Goal: Check status: Check status

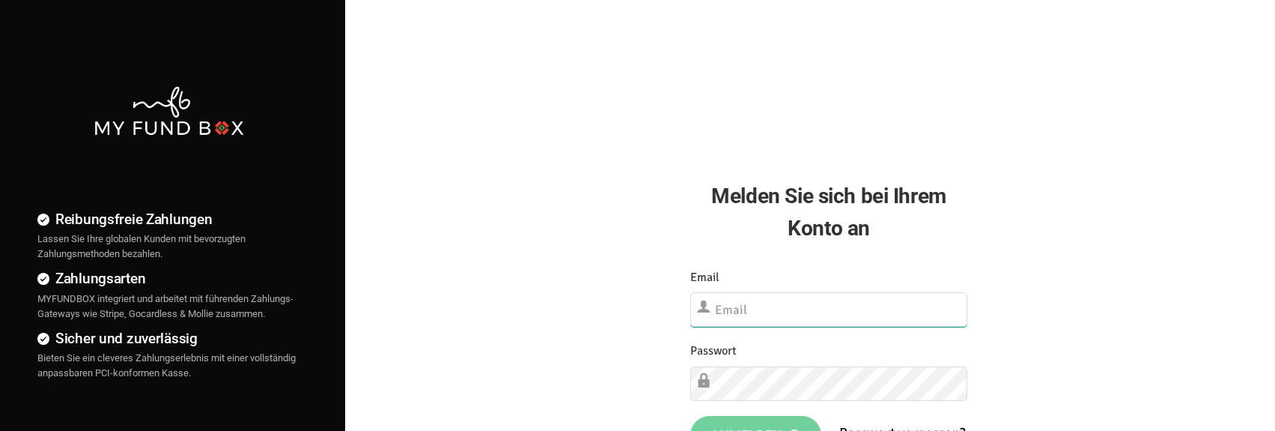
click at [771, 305] on input "text" at bounding box center [829, 309] width 278 height 34
click at [772, 305] on input "text" at bounding box center [829, 309] width 278 height 34
type input "b"
click at [958, 306] on input "text" at bounding box center [829, 308] width 278 height 33
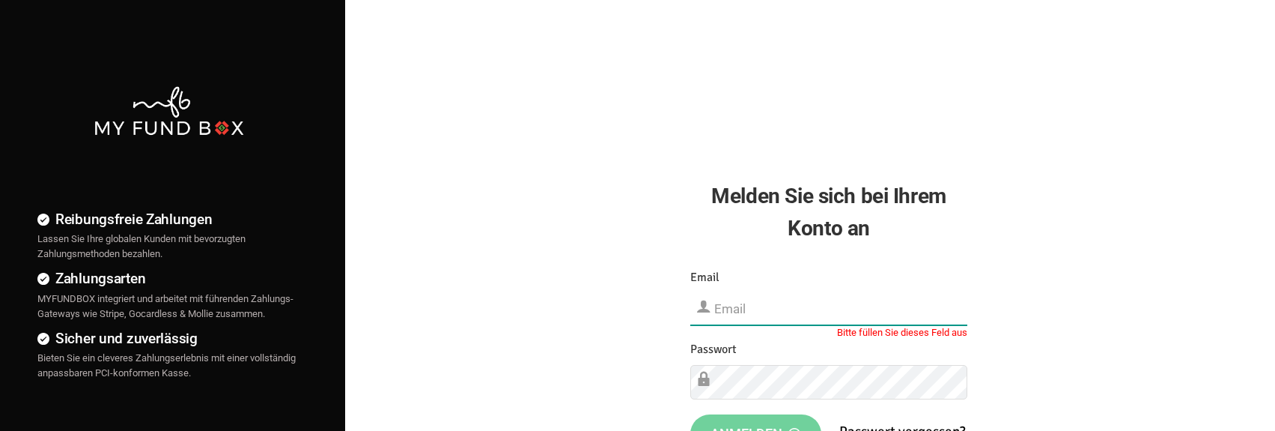
type input "[EMAIL_ADDRESS][DOMAIN_NAME]"
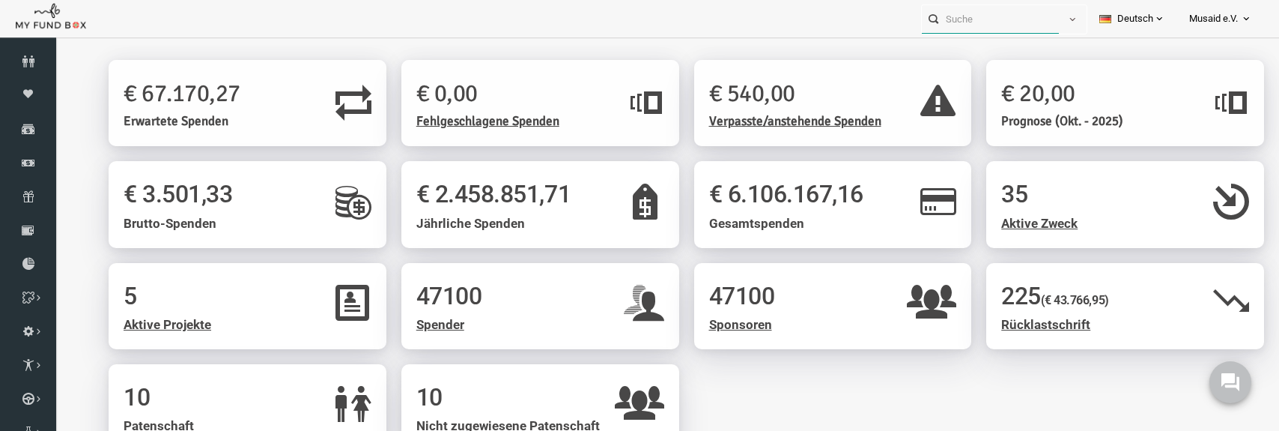
click at [953, 17] on input "text" at bounding box center [990, 19] width 137 height 28
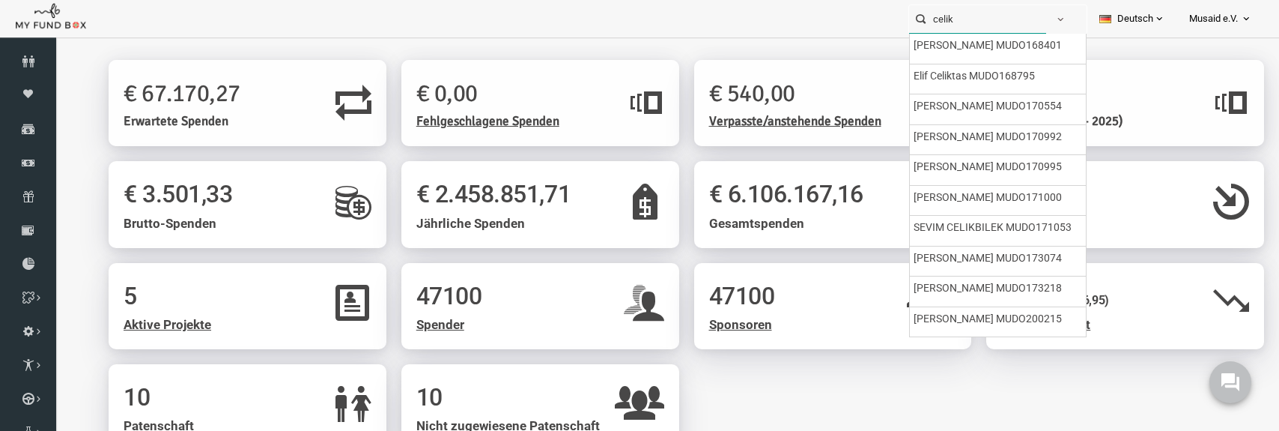
drag, startPoint x: 956, startPoint y: 17, endPoint x: 833, endPoint y: 20, distance: 122.8
click at [833, 20] on div "celik Personal Contact BID Orphan GID Zahlungsstatus Partner OID Verwendungszwe…" at bounding box center [632, 18] width 1264 height 37
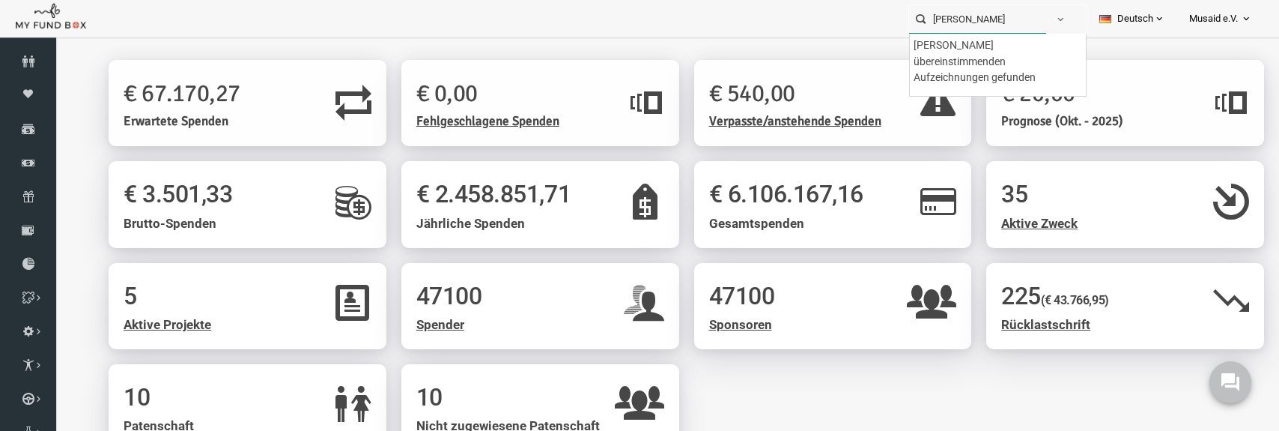
click at [944, 18] on input "fatma celik" at bounding box center [977, 19] width 137 height 28
type input "fatma celik"
click at [1054, 20] on span "button" at bounding box center [1060, 19] width 12 height 12
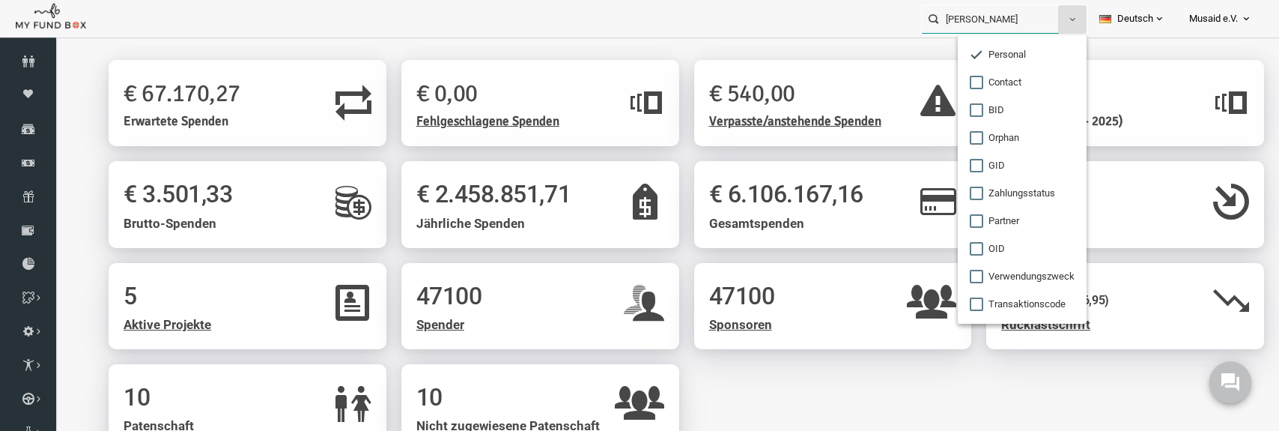
drag, startPoint x: 1012, startPoint y: 16, endPoint x: 831, endPoint y: 24, distance: 181.4
click at [831, 24] on div "fatma celik Personal Contact BID Orphan GID Zahlungsstatus Partner OID Verwendu…" at bounding box center [632, 18] width 1264 height 37
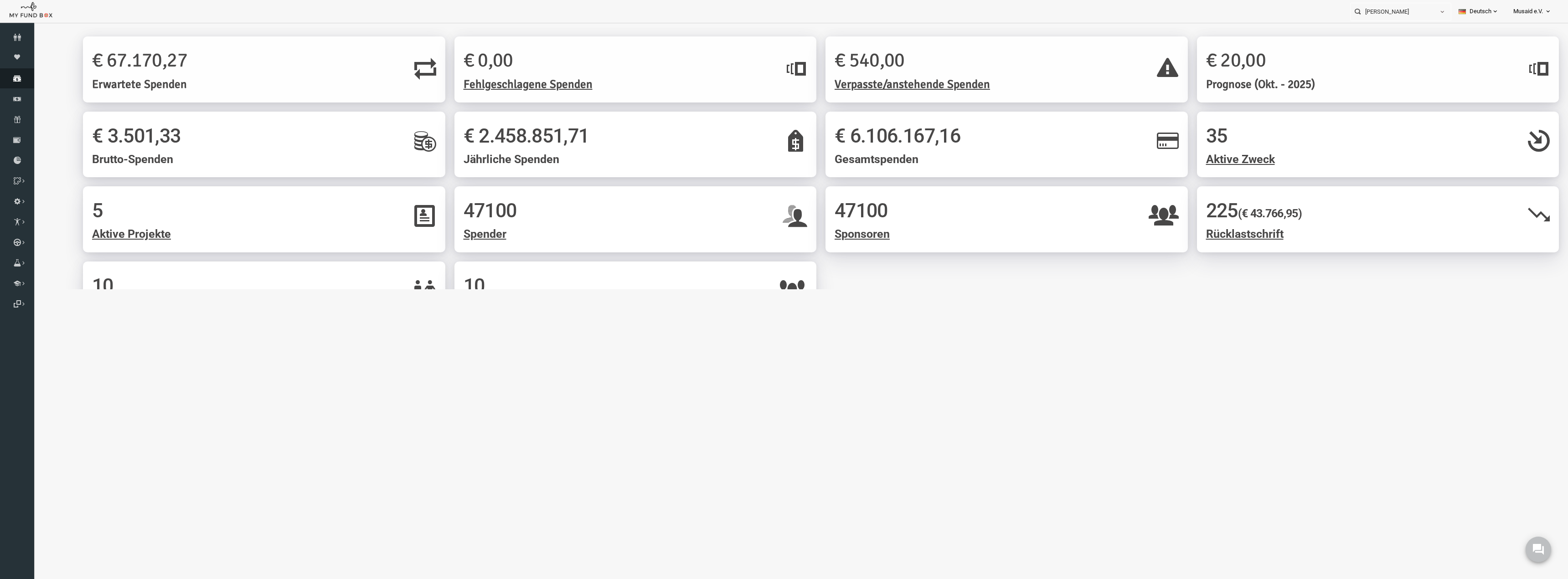
click at [12, 77] on icon at bounding box center [17, 78] width 34 height 7
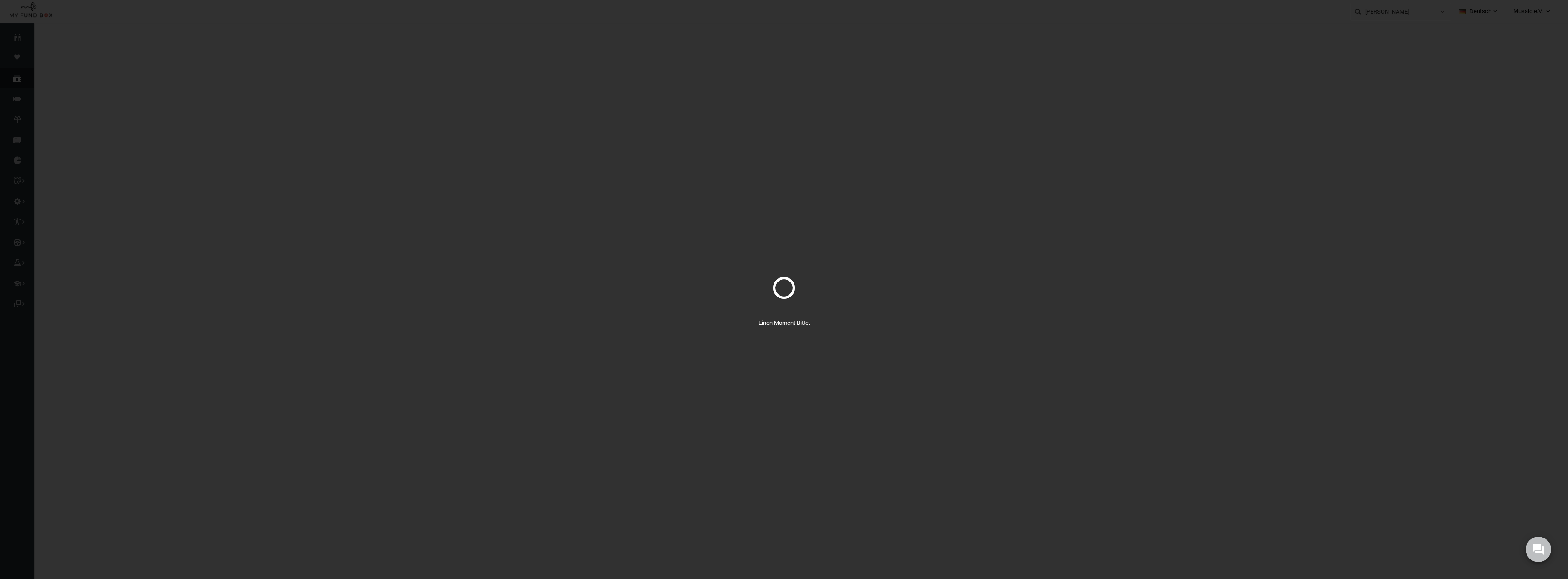
select select "100"
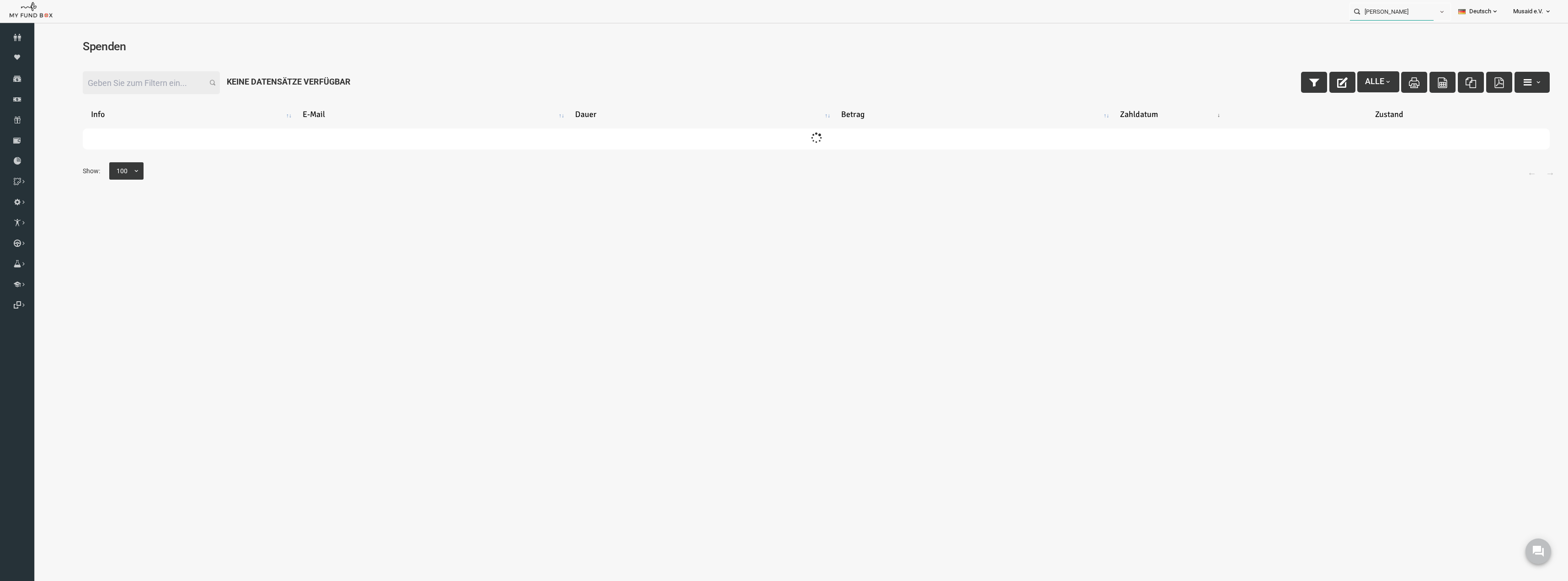
click at [785, 13] on input "fatma celik" at bounding box center [1391, 12] width 84 height 17
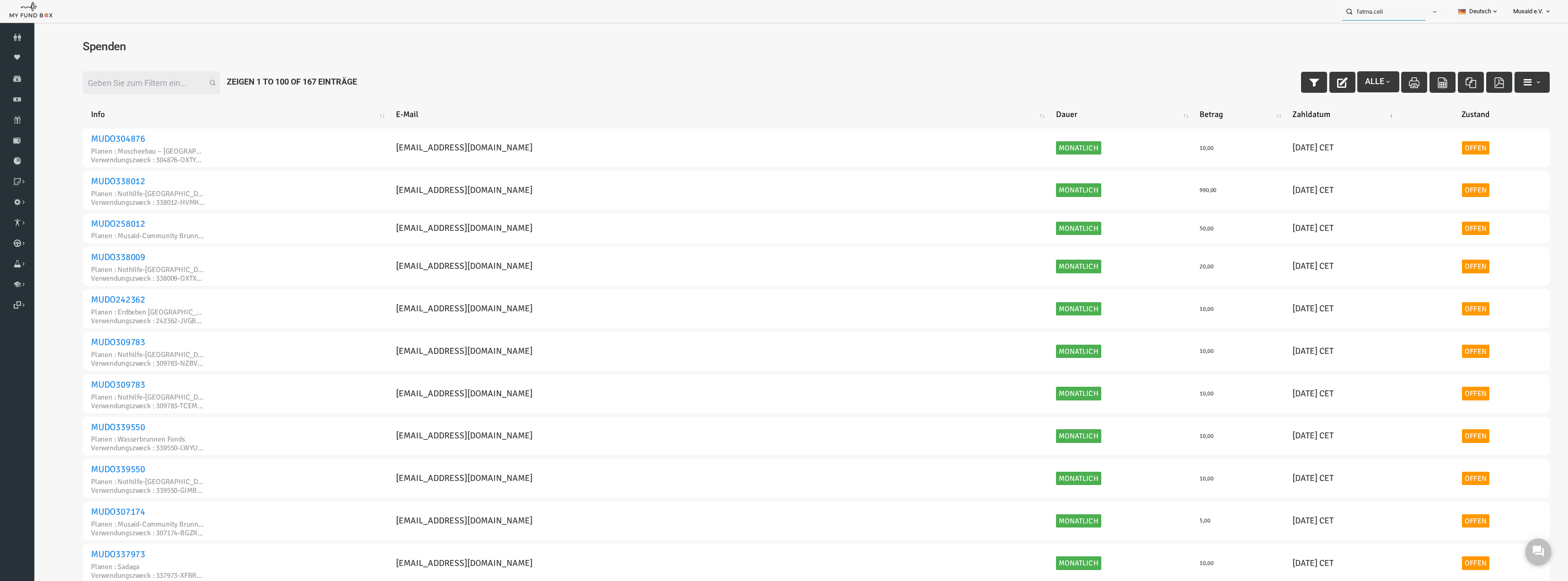
type input "fatma.celik"
click at [785, 12] on span "button" at bounding box center [1442, 12] width 7 height 7
click at [785, 17] on input "text" at bounding box center [1391, 12] width 84 height 17
paste input "fatma.celik"
drag, startPoint x: 1408, startPoint y: 9, endPoint x: 1165, endPoint y: -6, distance: 243.5
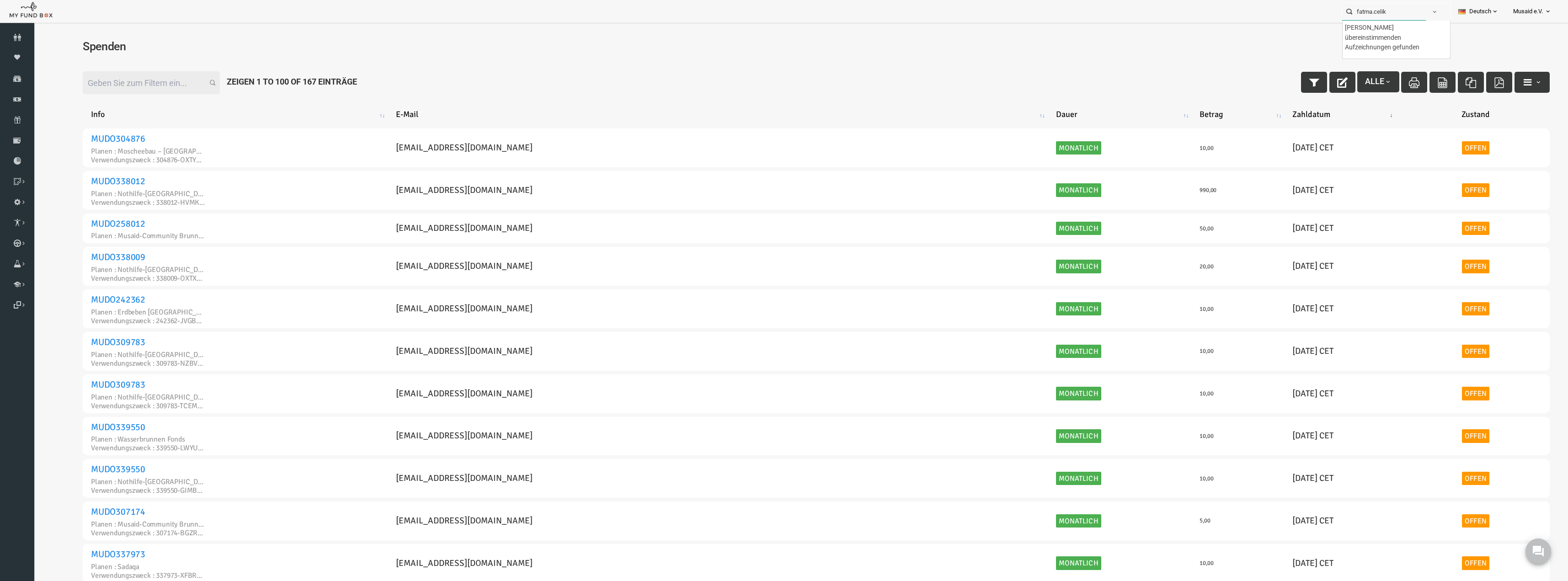
click at [785, 0] on html "Spender nicht gefunden Patenschaft nicht gefunden Partner nicht gefunden !!!! B…" at bounding box center [784, 290] width 1568 height 581
type input "fatma.celik"
click at [128, 90] on input "Filter:" at bounding box center [120, 82] width 137 height 23
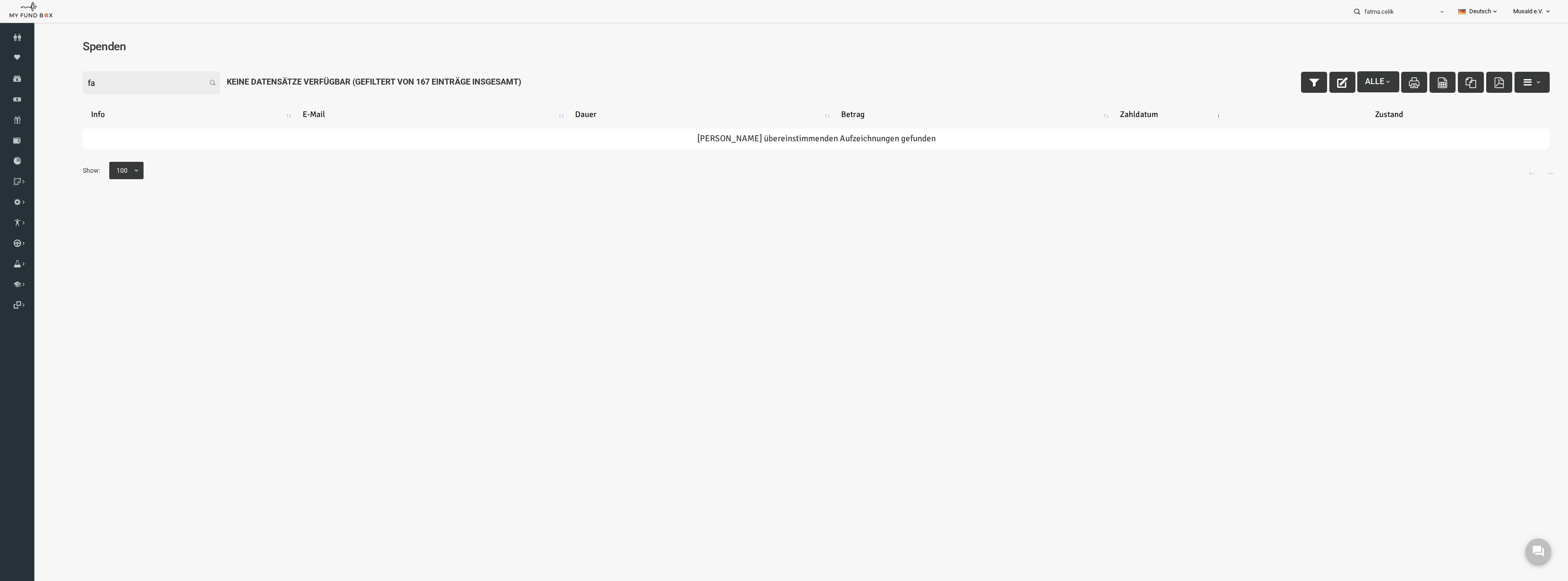
type input "f"
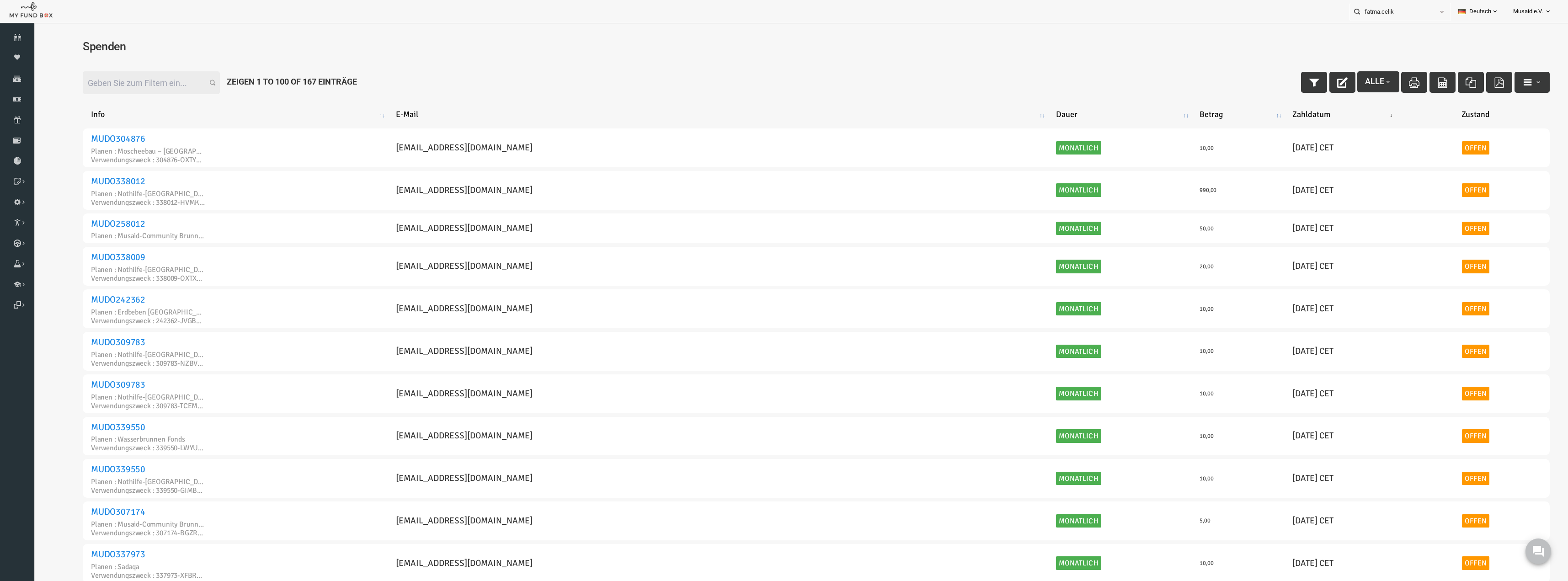
click at [785, 13] on span at bounding box center [1495, 12] width 7 height 7
click at [785, 19] on input "fatma.celik" at bounding box center [1391, 12] width 84 height 17
click at [785, 13] on button "button" at bounding box center [1442, 12] width 17 height 17
click at [785, 49] on label "Contact" at bounding box center [1411, 50] width 79 height 16
click at [785, 49] on input "Contact" at bounding box center [1382, 50] width 8 height 8
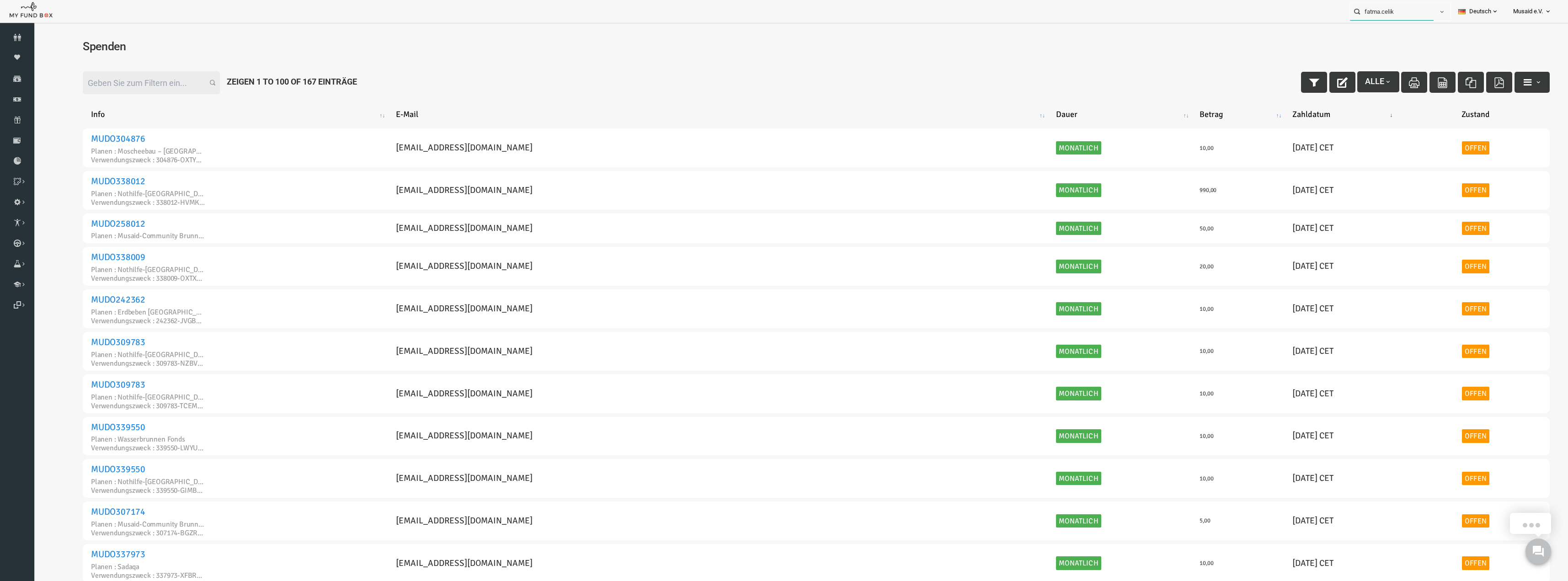
click at [785, 17] on input "fatma.celik" at bounding box center [1391, 12] width 84 height 17
click at [785, 32] on label "fatma.celik-somun@outlook.com ,+49 177 4040900 ,+49 1774040900" at bounding box center [1375, 42] width 60 height 39
type input "fatma.celik-somun@outlook.com ,+49 177 4040900 ,+49 1774040900 Fatma Celik-Somun"
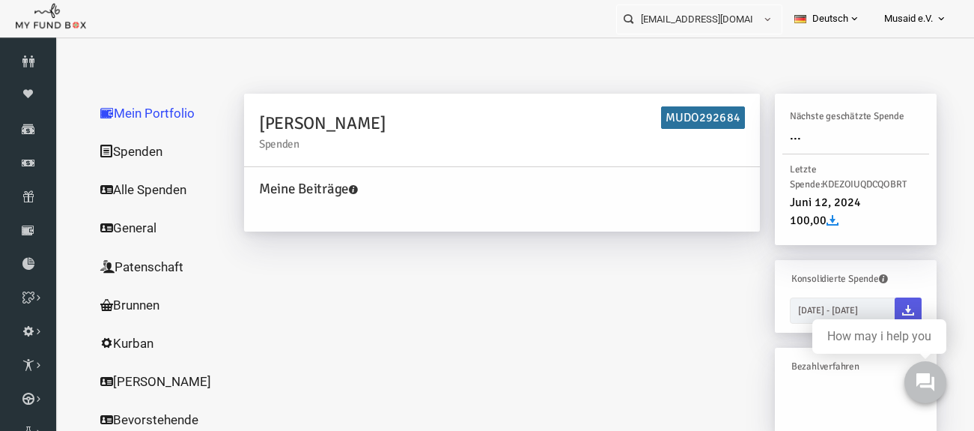
click at [133, 136] on link "Spenden" at bounding box center [143, 151] width 150 height 39
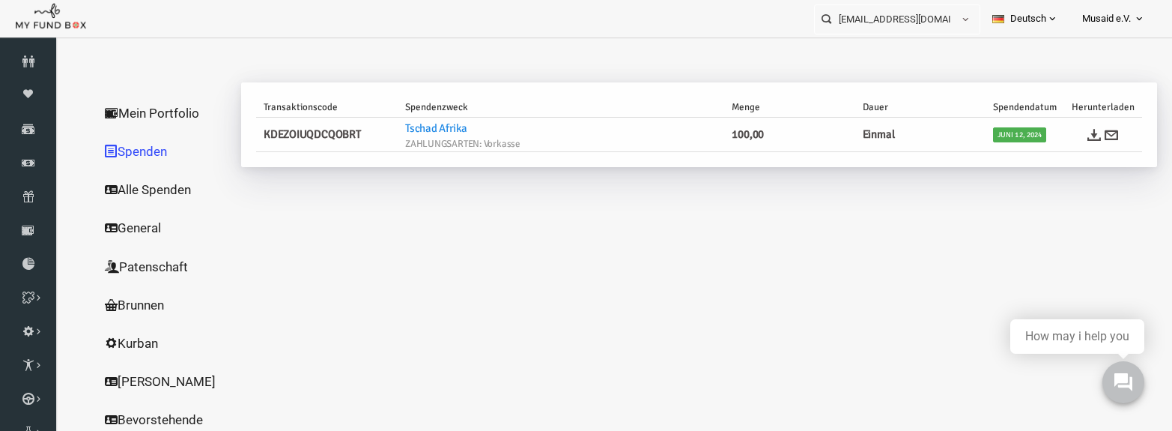
click at [129, 198] on link "Alle Spenden" at bounding box center [144, 189] width 150 height 39
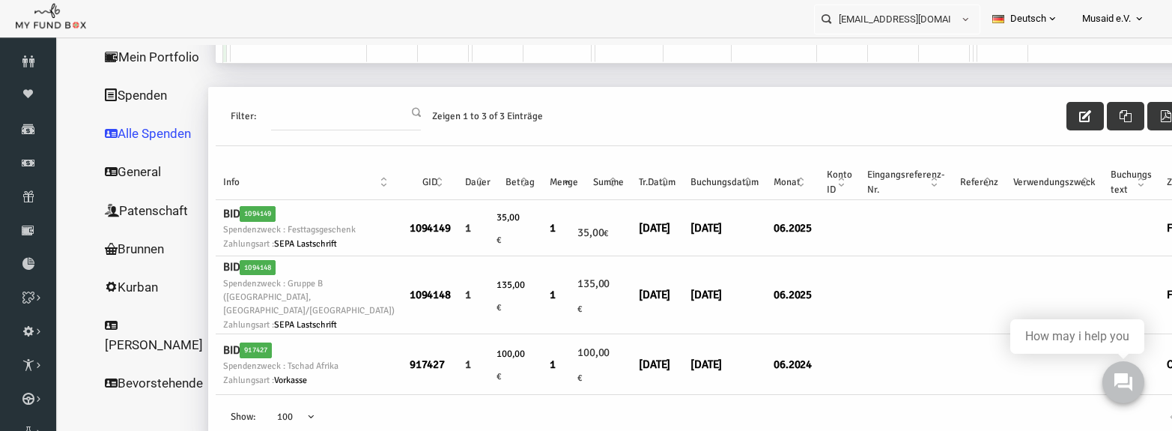
scroll to position [75, 0]
click at [124, 53] on link "Mein Portfolio" at bounding box center [131, 56] width 124 height 39
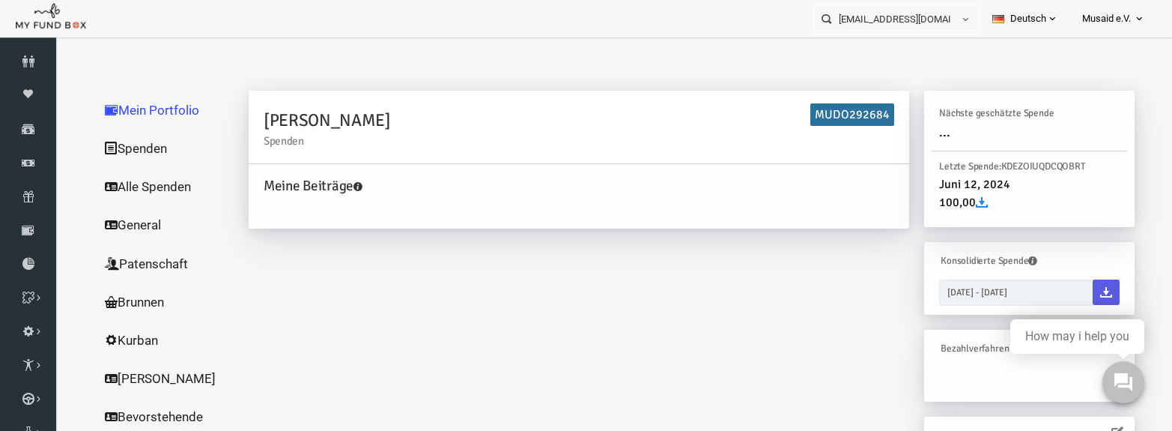
scroll to position [0, 0]
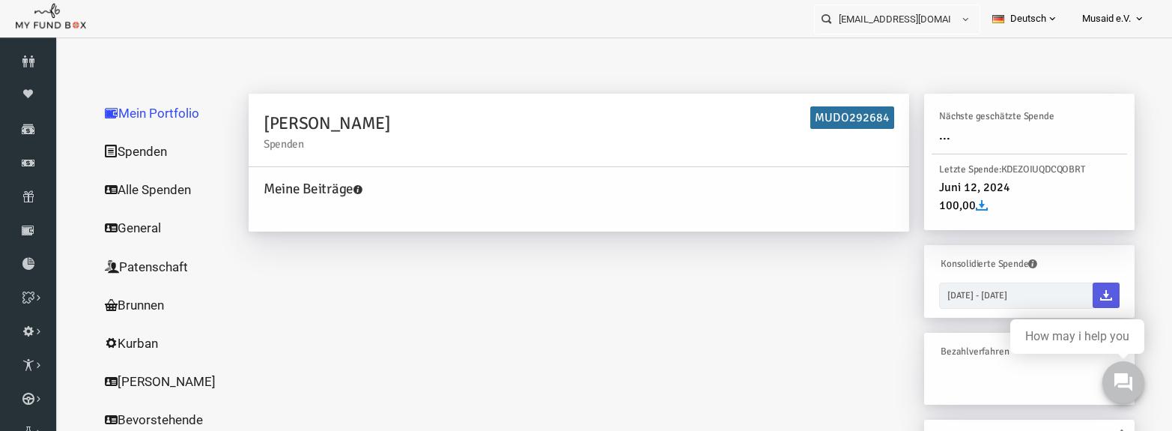
click at [812, 111] on h6 "MUDO292684" at bounding box center [830, 117] width 84 height 22
copy h6 "MUDO292684"
click at [118, 148] on link "Spenden" at bounding box center [144, 151] width 150 height 39
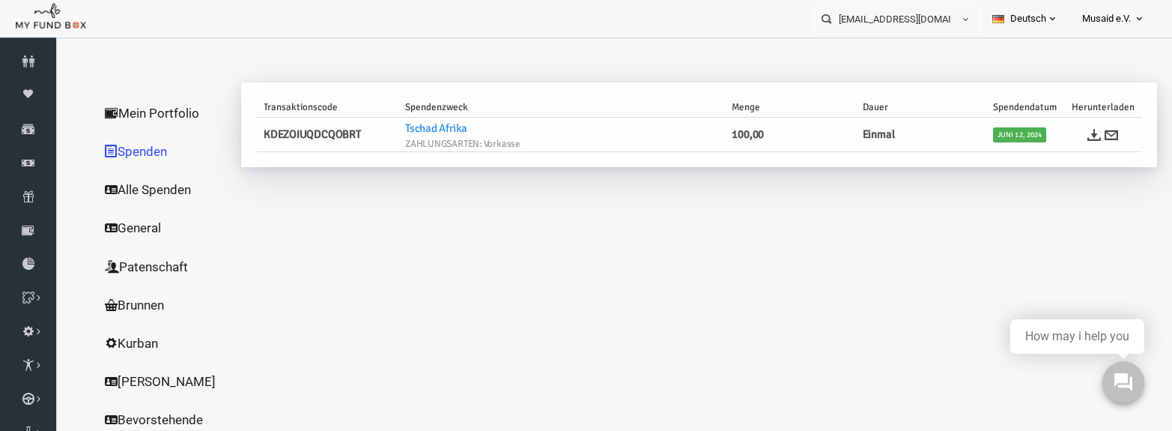
click at [134, 188] on link "Alle Spenden" at bounding box center [144, 189] width 150 height 39
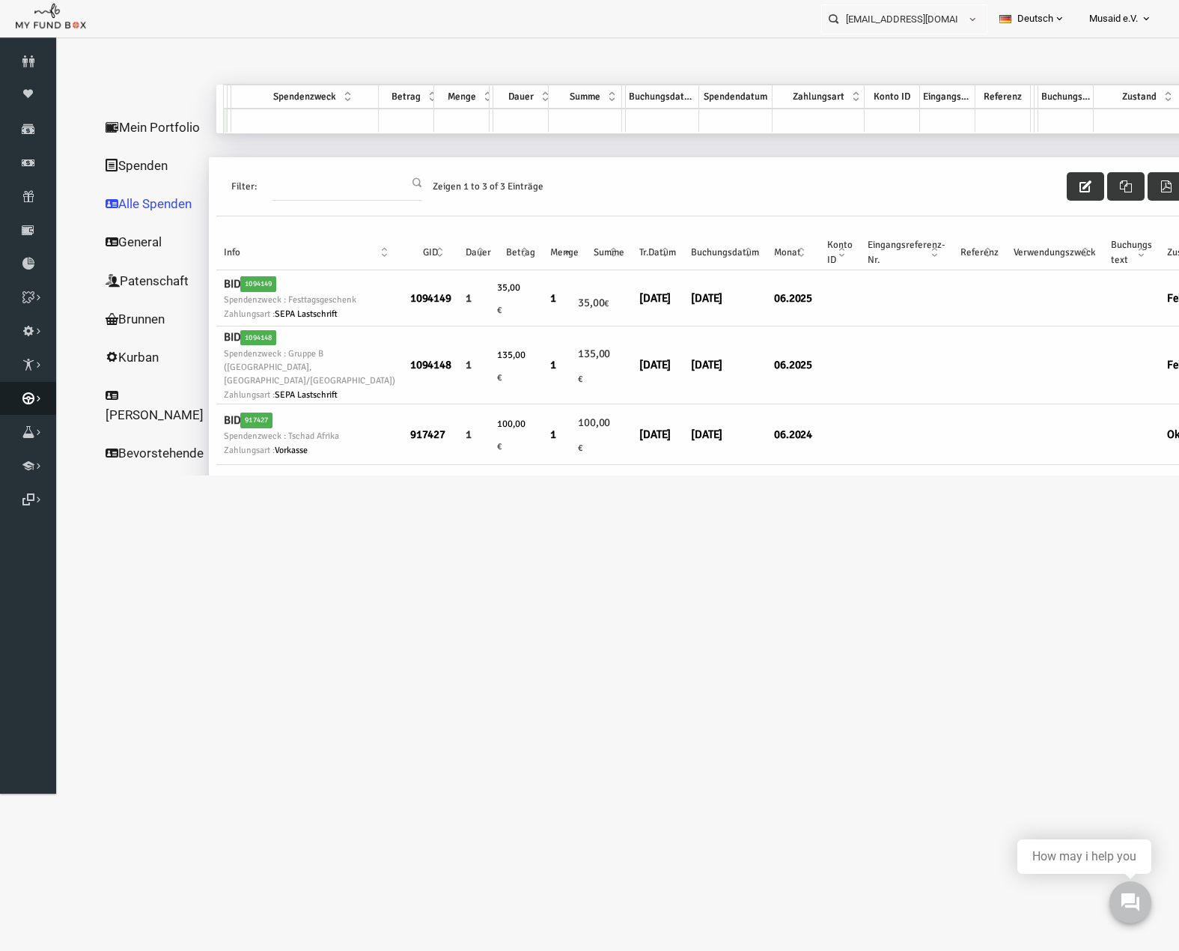
click at [21, 395] on icon at bounding box center [28, 398] width 56 height 12
click at [0, 0] on link "Kurban Liste" at bounding box center [0, 0] width 0 height 0
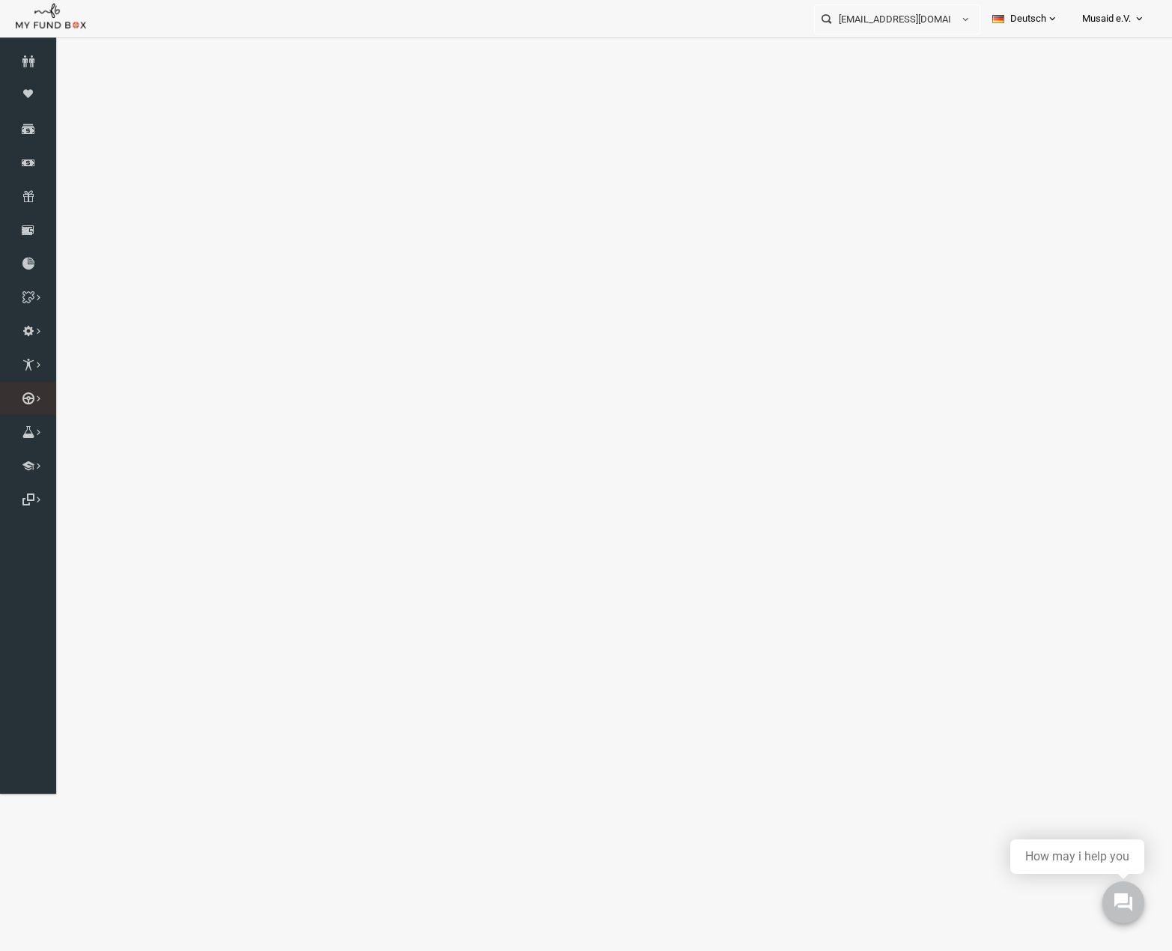
select select "100"
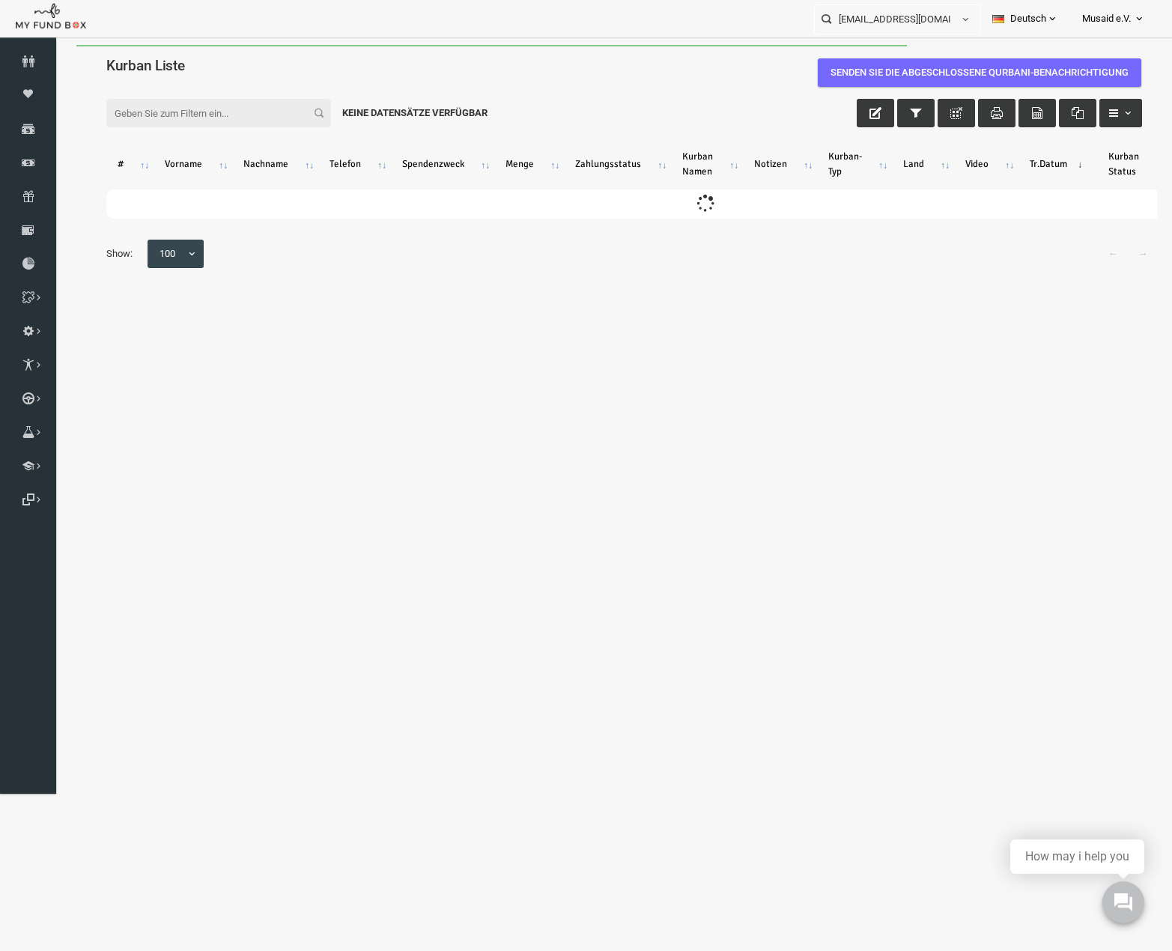
click at [213, 109] on input "Filter:" at bounding box center [196, 113] width 225 height 28
paste input "MUDO292684"
type input "MUDO292684"
click at [33, 124] on icon at bounding box center [28, 129] width 56 height 12
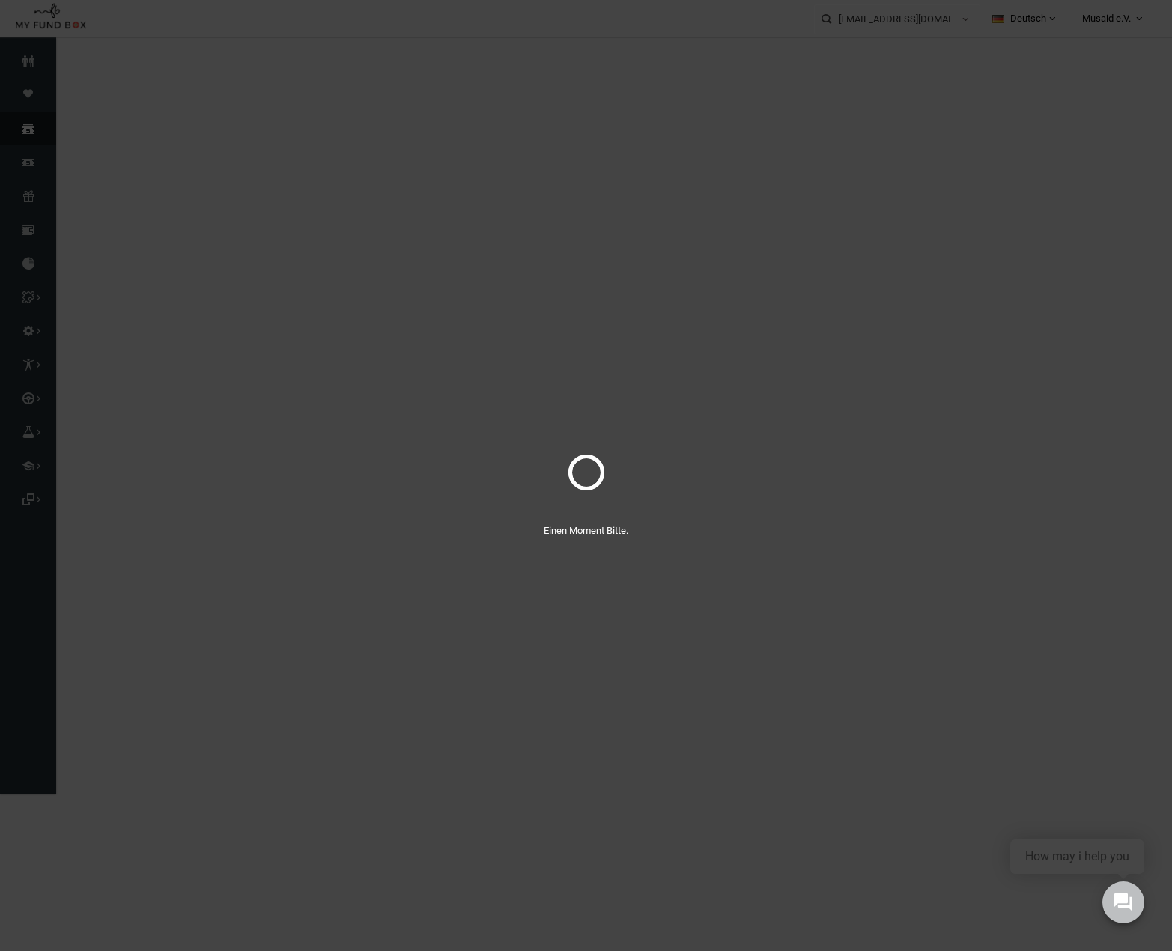
select select "100"
